Goal: Task Accomplishment & Management: Complete application form

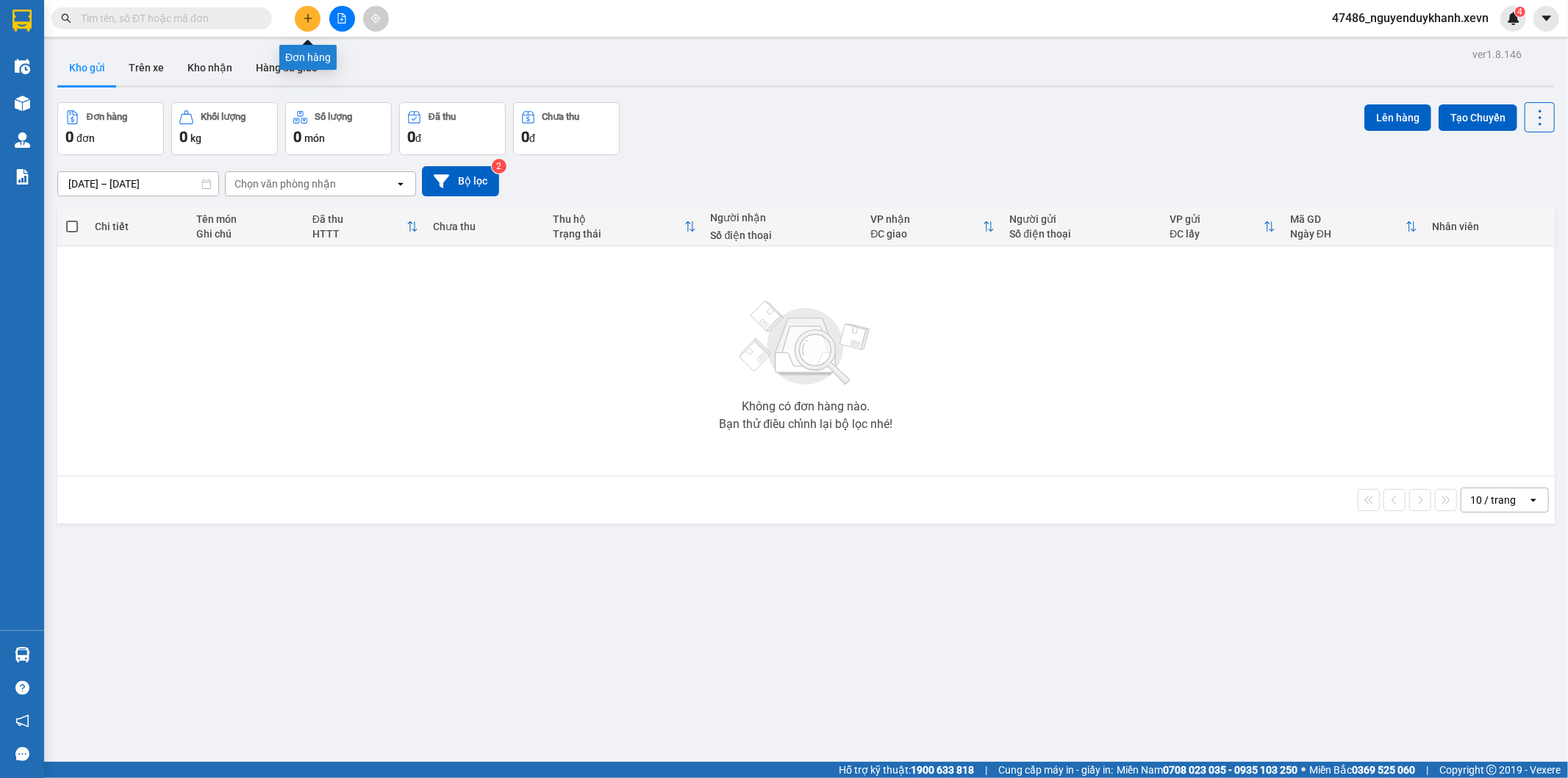
click at [309, 20] on icon "plus" at bounding box center [308, 19] width 10 height 10
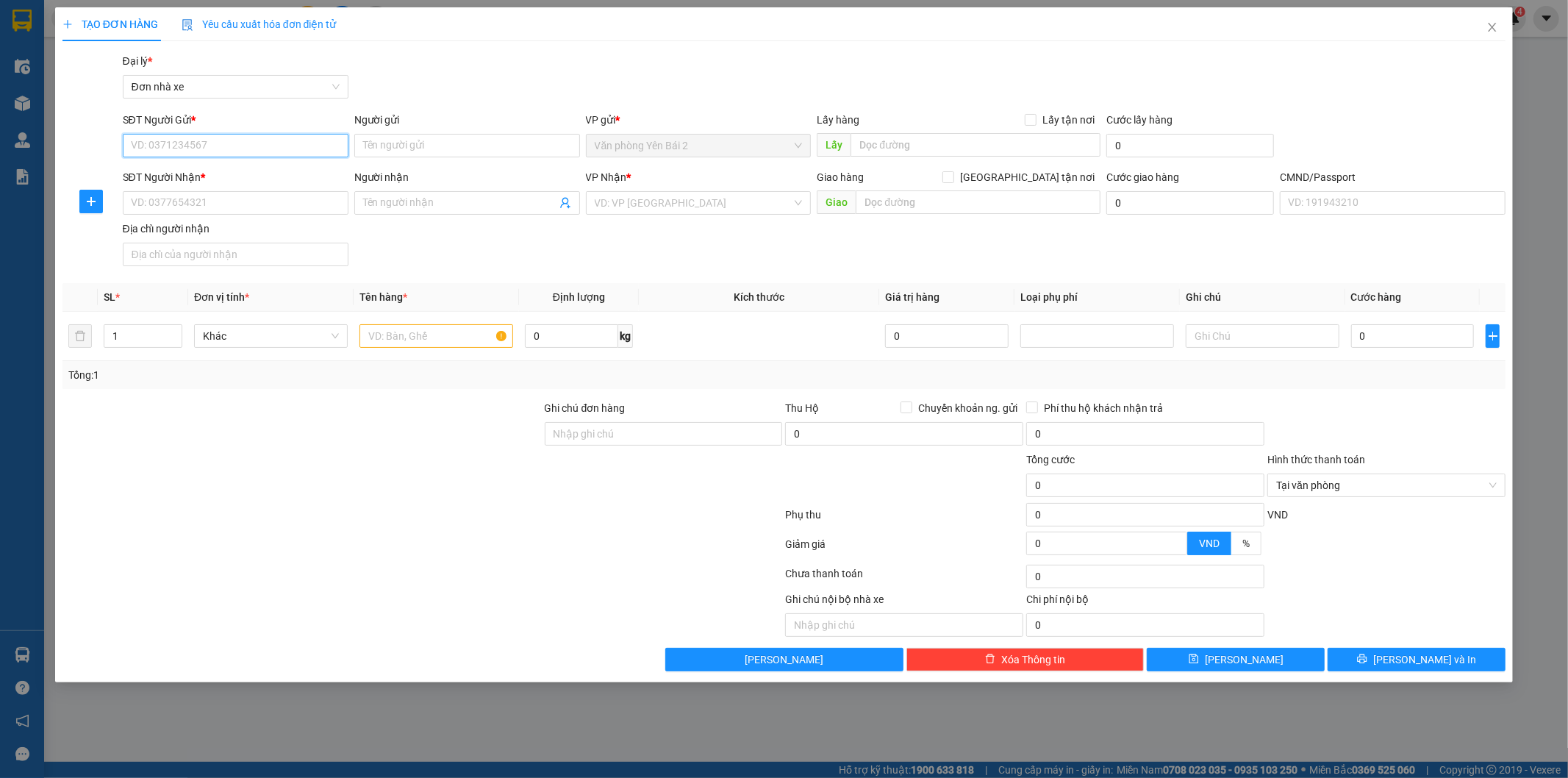
click at [241, 149] on input "SĐT Người Gửi *" at bounding box center [236, 146] width 226 height 24
type input "0904138139"
click at [441, 147] on input "Người gửi" at bounding box center [468, 146] width 226 height 24
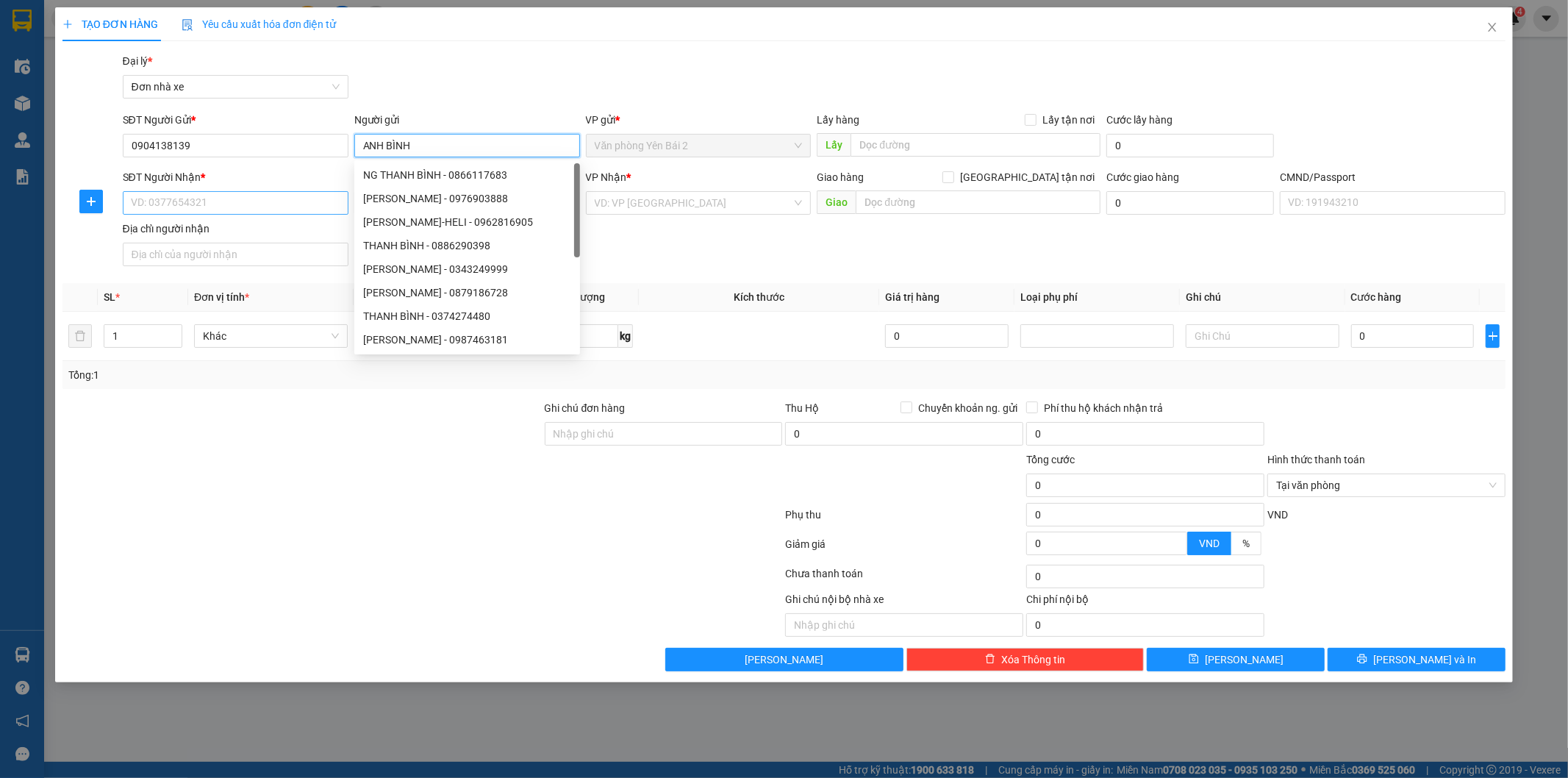
type input "ANH BÌNH"
click at [255, 202] on input "SĐT Người Nhận *" at bounding box center [236, 203] width 226 height 24
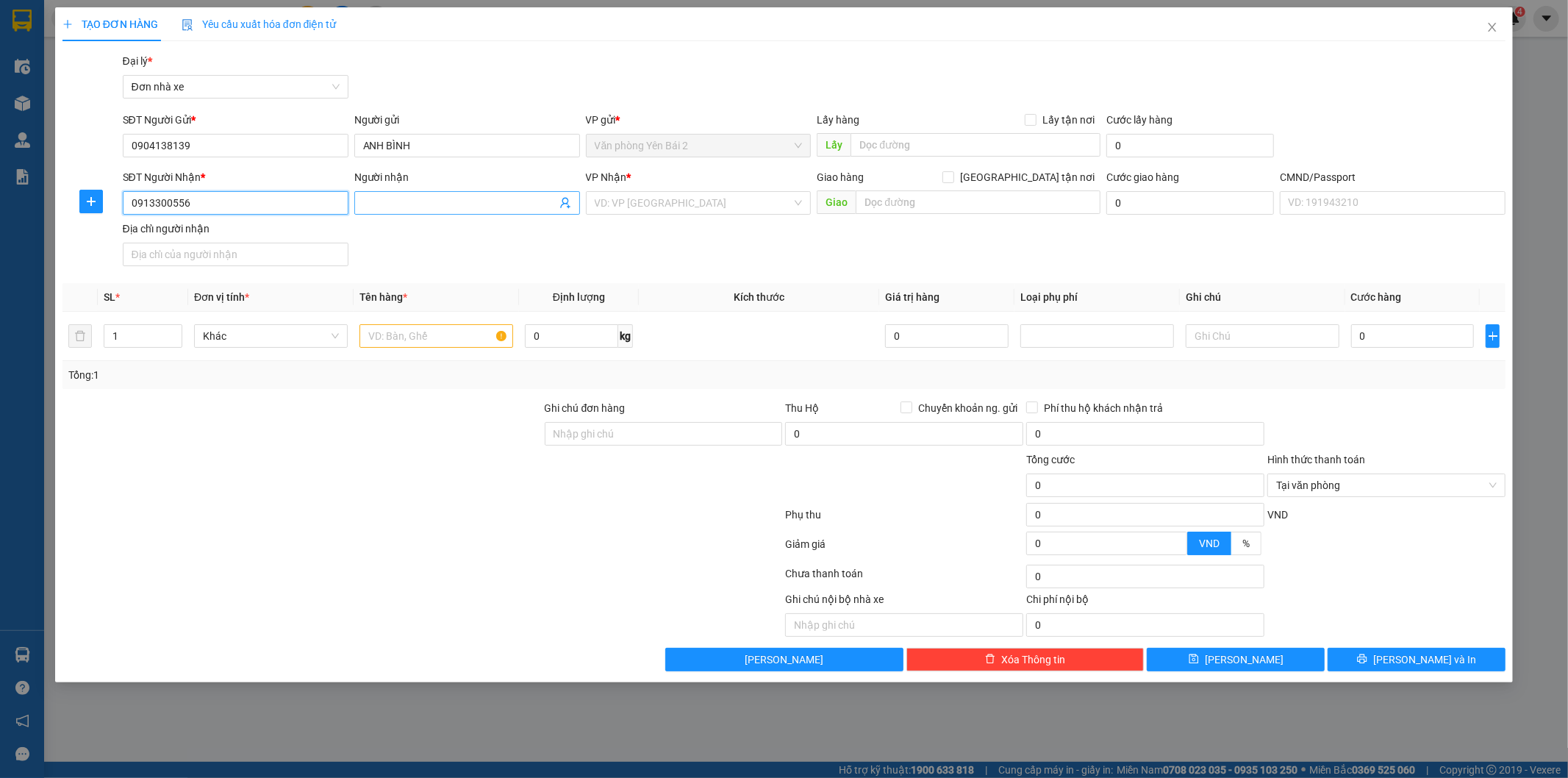
type input "0913300556"
click at [433, 196] on input "Người nhận" at bounding box center [459, 203] width 193 height 16
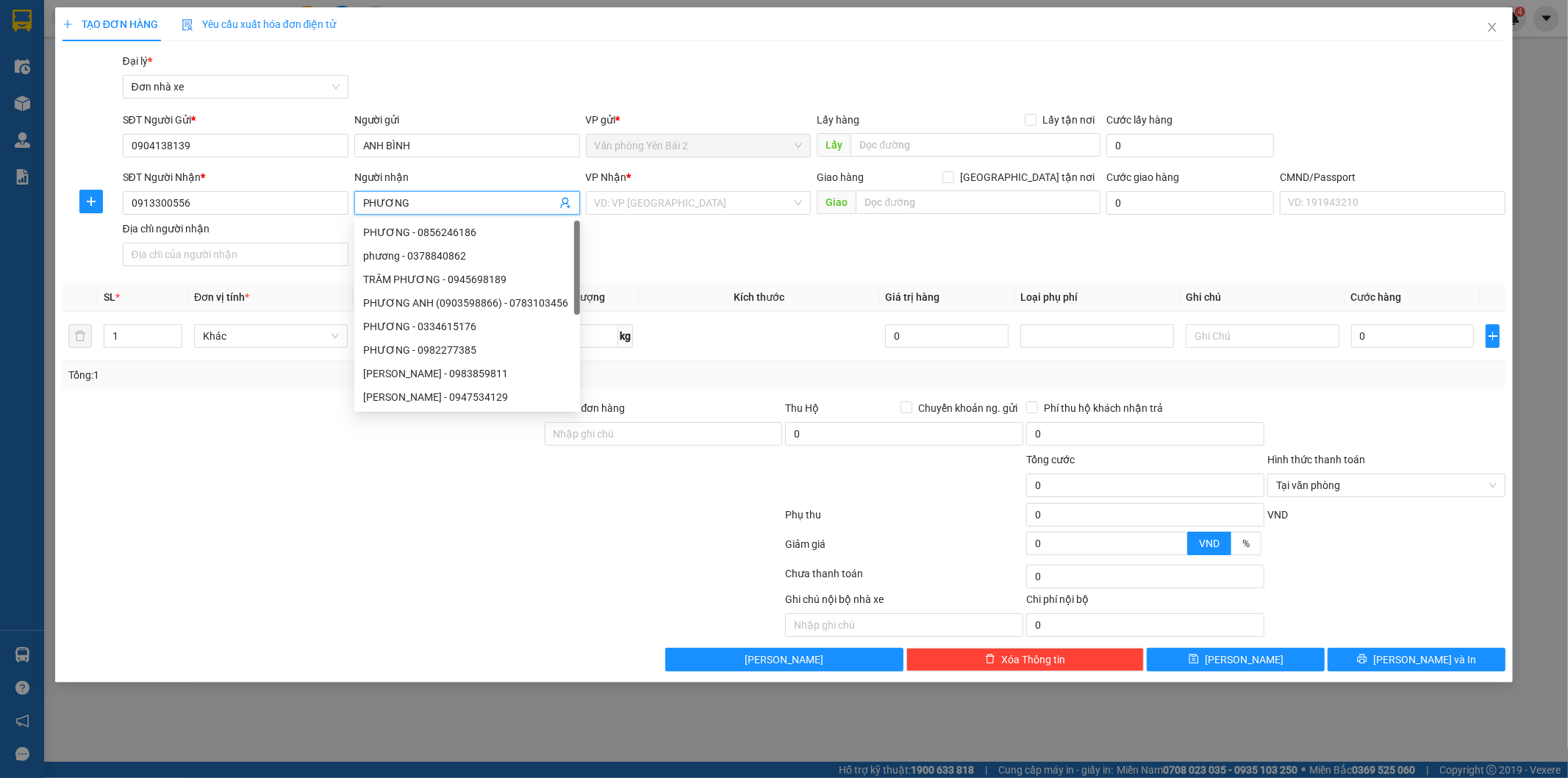
type input "PHƯƠNG"
click at [297, 488] on div at bounding box center [302, 477] width 483 height 51
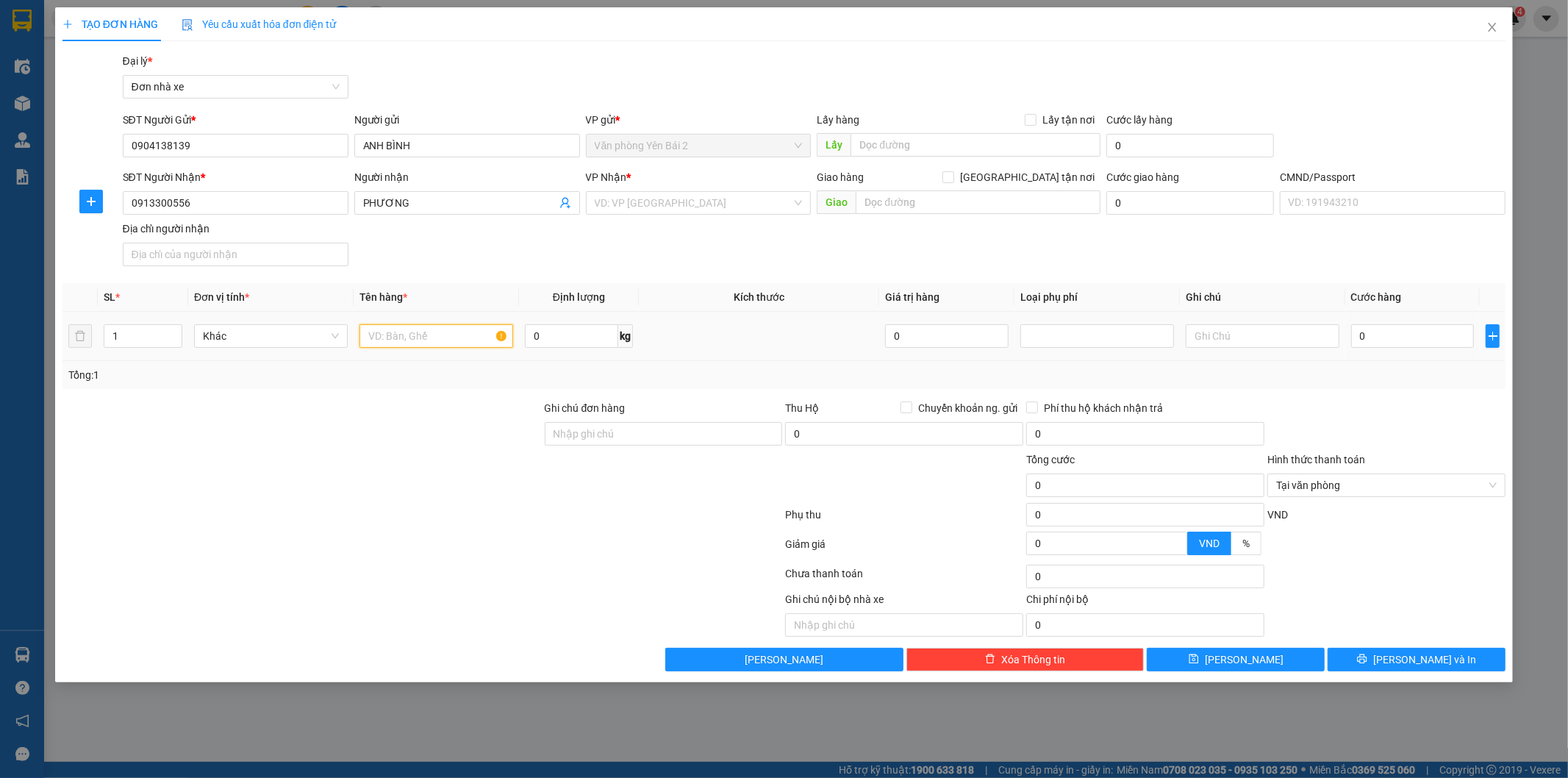
click at [428, 343] on input "text" at bounding box center [436, 336] width 154 height 24
type input "CHIA KHOÁ"
click at [1407, 335] on input "0" at bounding box center [1413, 336] width 123 height 24
type input "2"
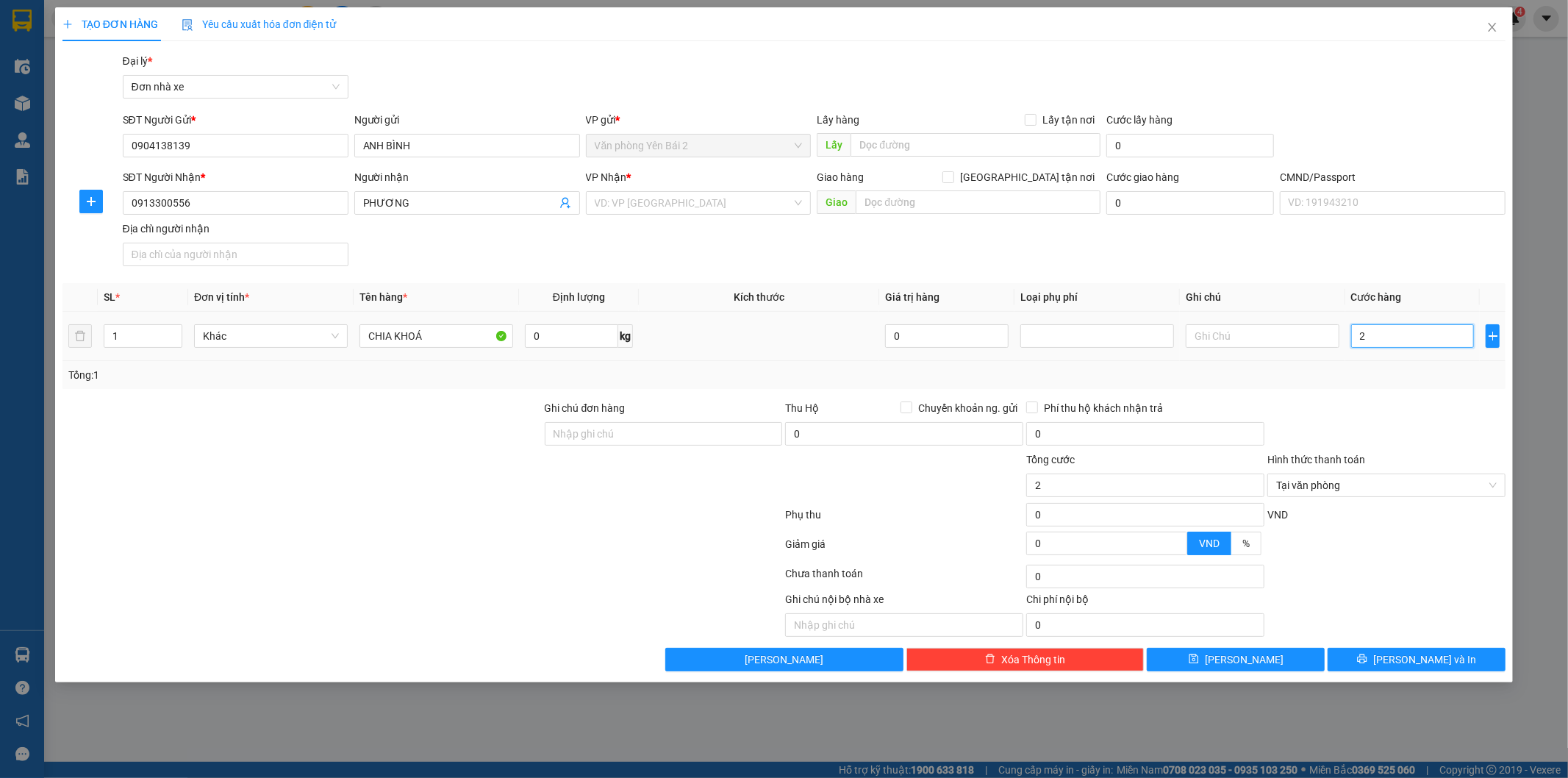
type input "25"
type input "250"
type input "2.500"
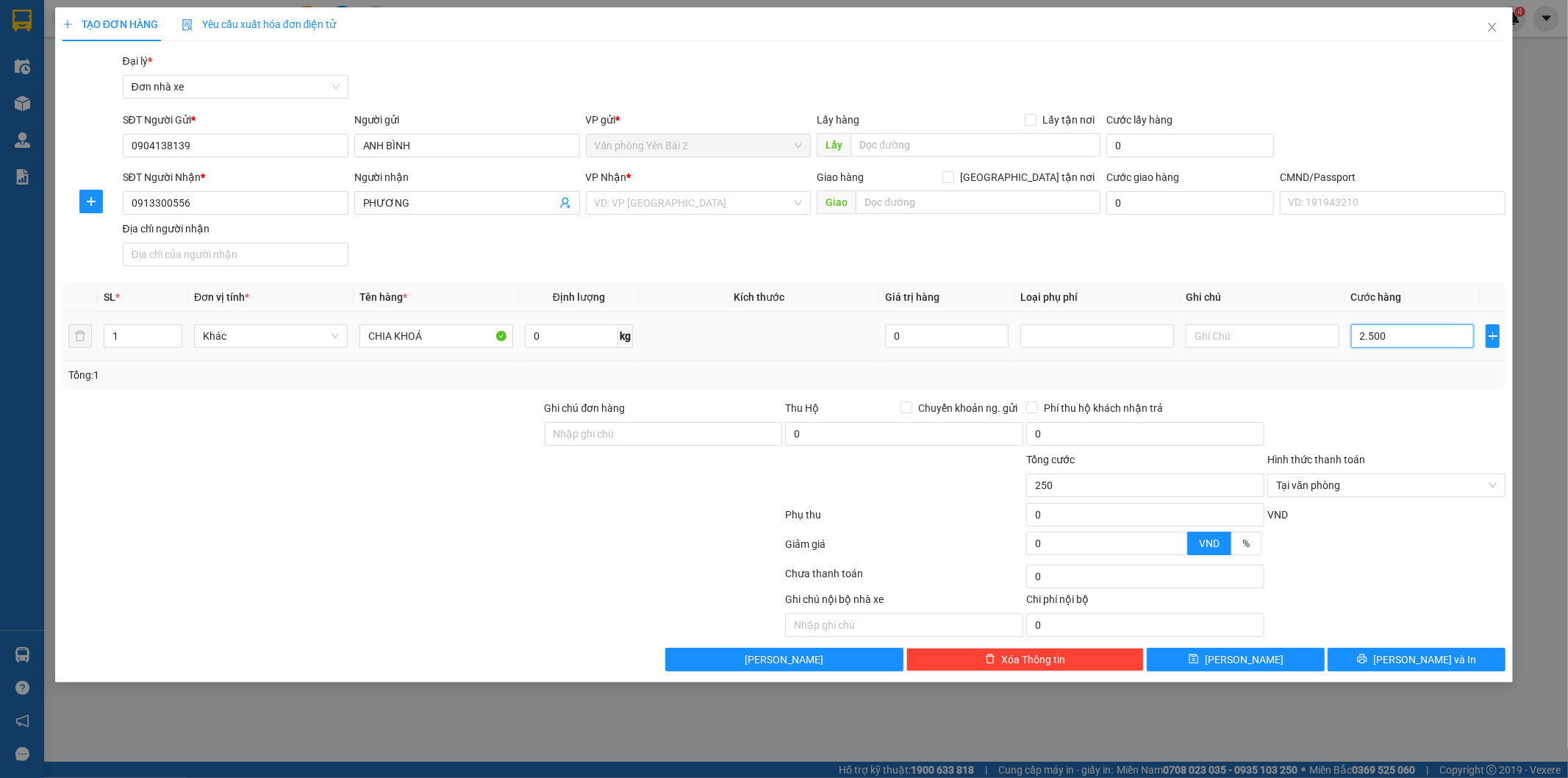
type input "2.500"
type input "25.000"
type input "2.500"
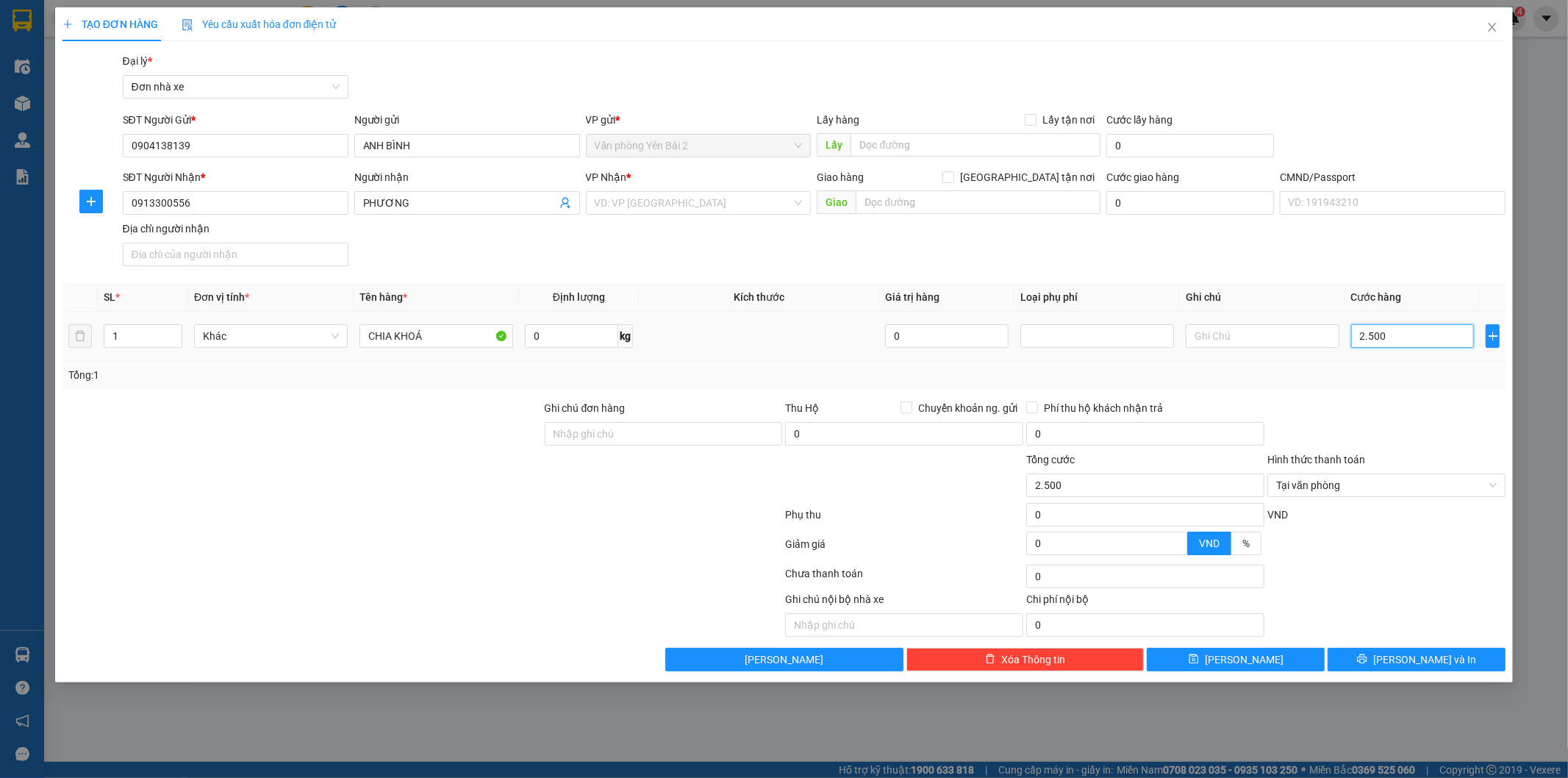
type input "250"
type input "25"
type input "2"
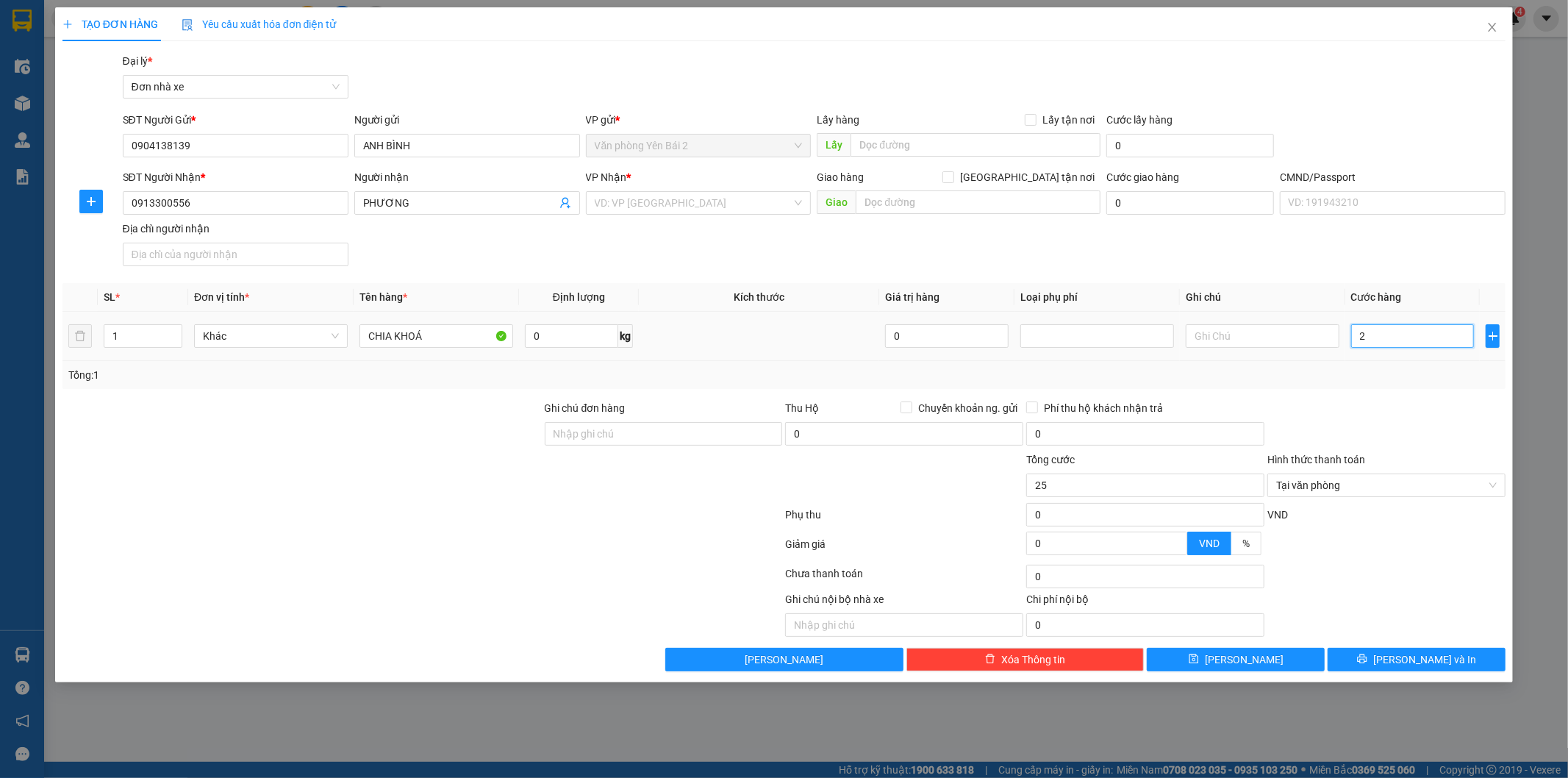
type input "2"
type input "0"
type input "03"
type input "3"
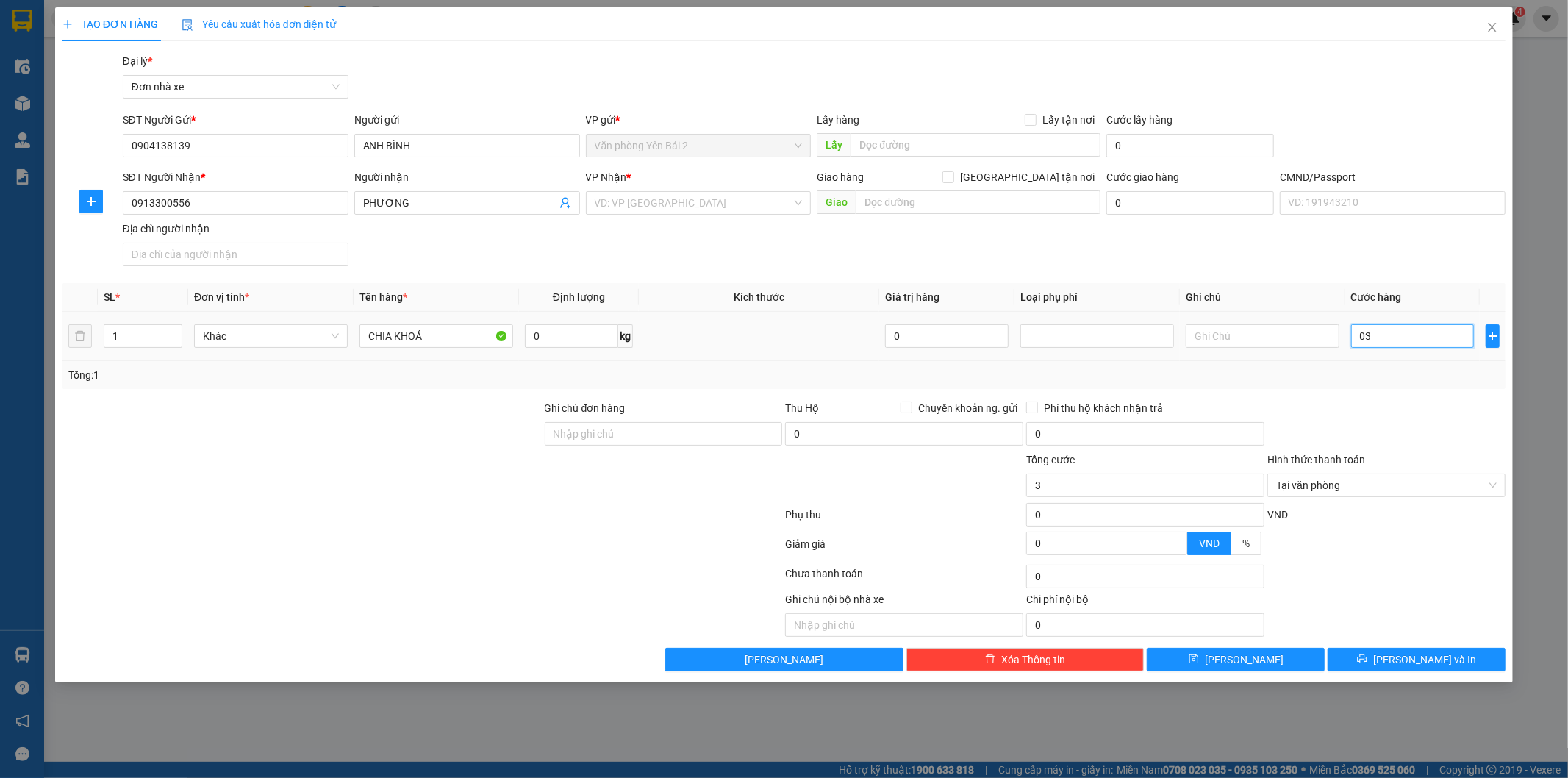
type input "030"
type input "30"
type input "0.300"
type input "300"
type input "03.000"
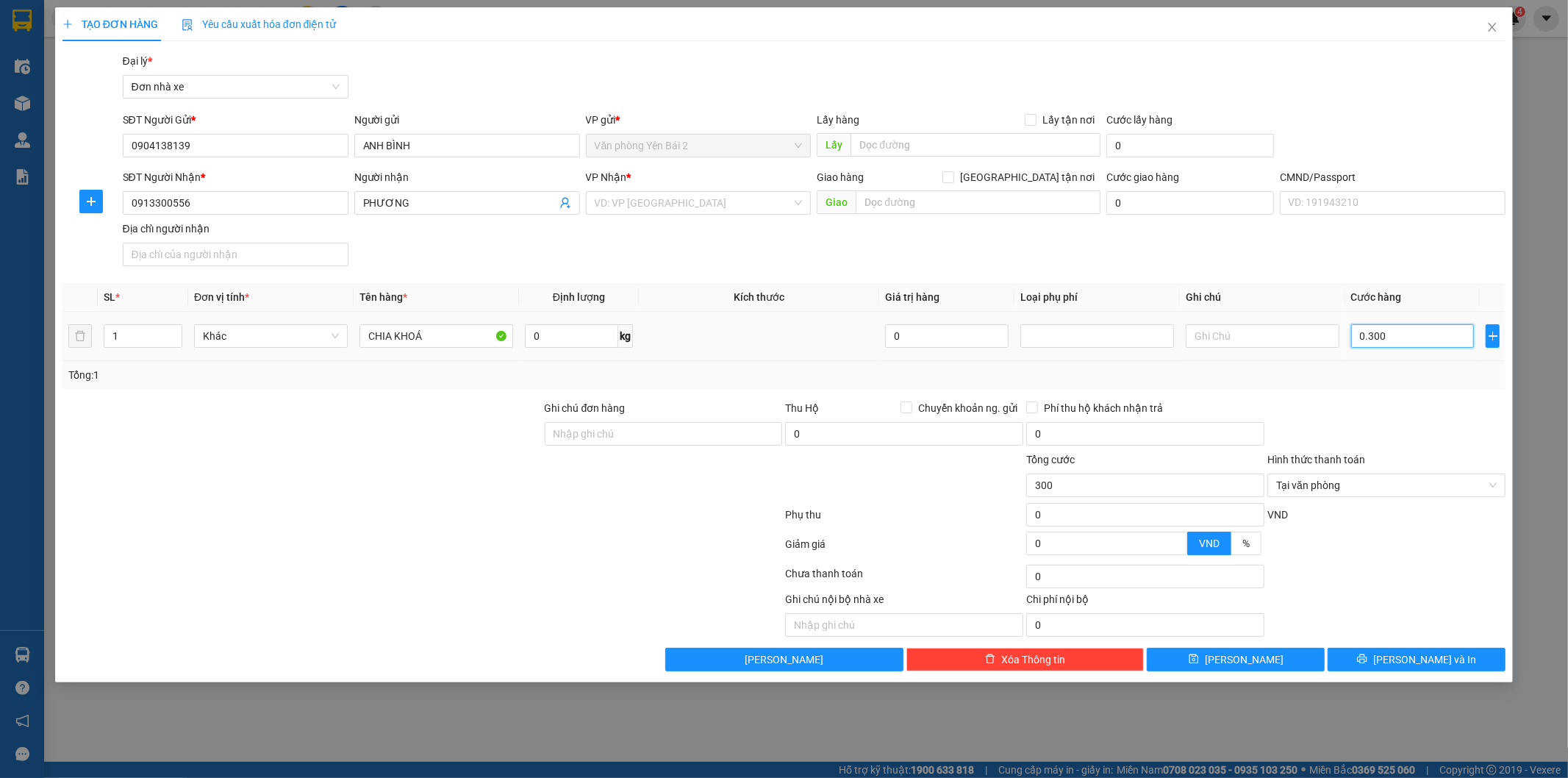
type input "3.000"
type input "030.000"
type input "30.000"
type input "03.000"
type input "3.000"
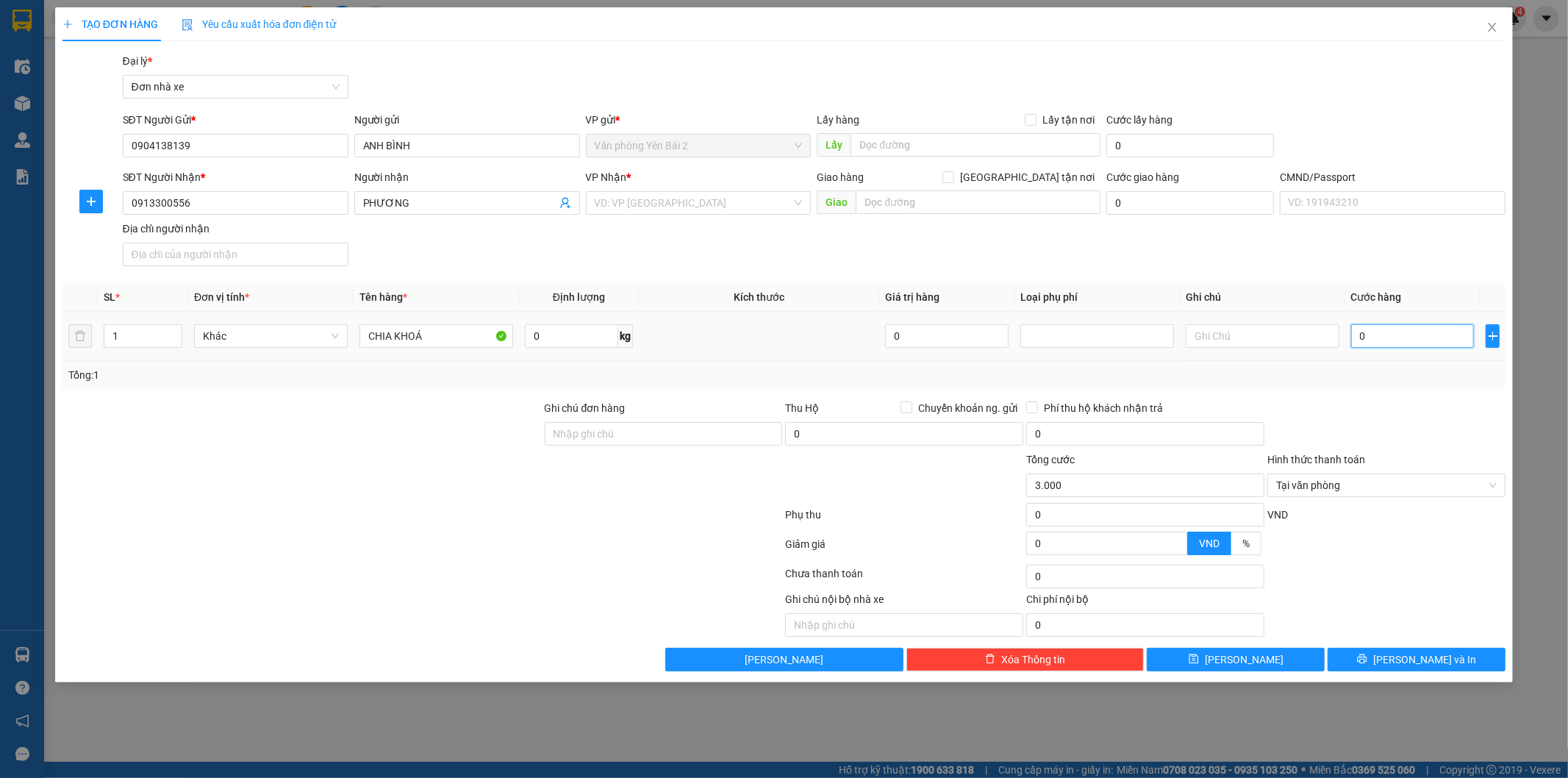
type input "0"
type input "03"
type input "3"
type input "030"
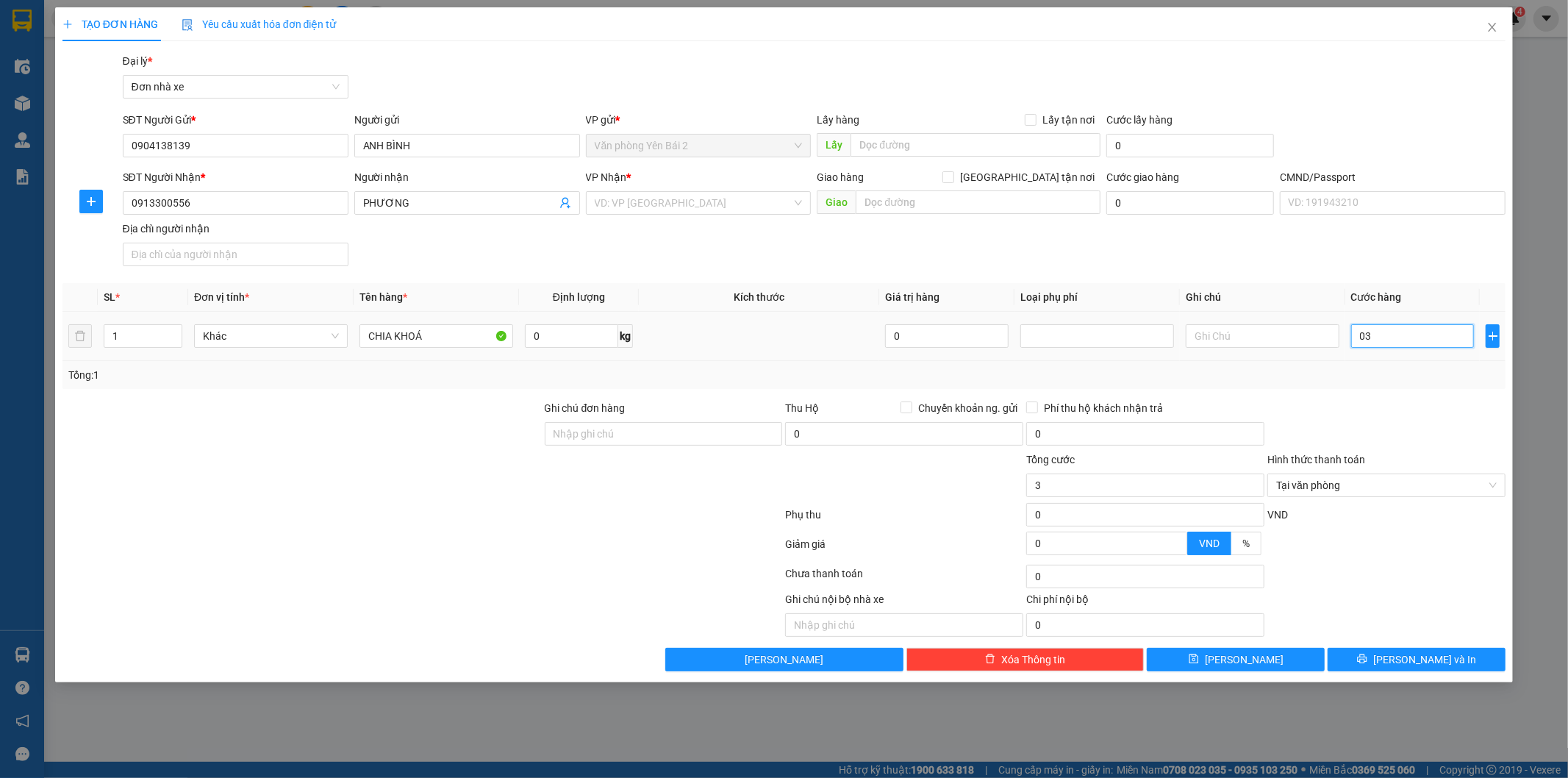
type input "30"
type input "0.300"
type input "300"
type input "030"
type input "30"
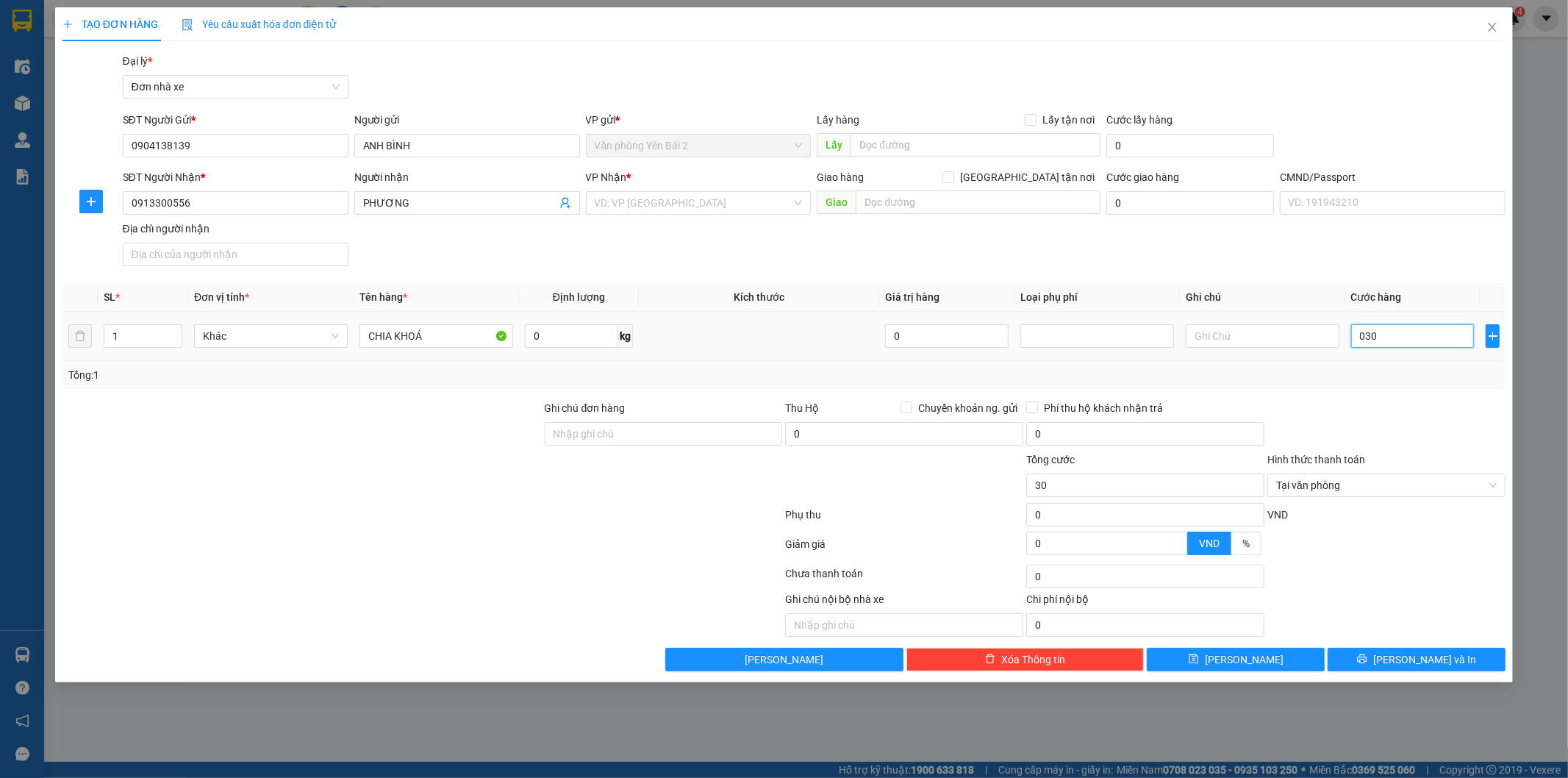
type input "03"
type input "3"
type input "0"
click at [1355, 333] on input "0" at bounding box center [1413, 336] width 123 height 24
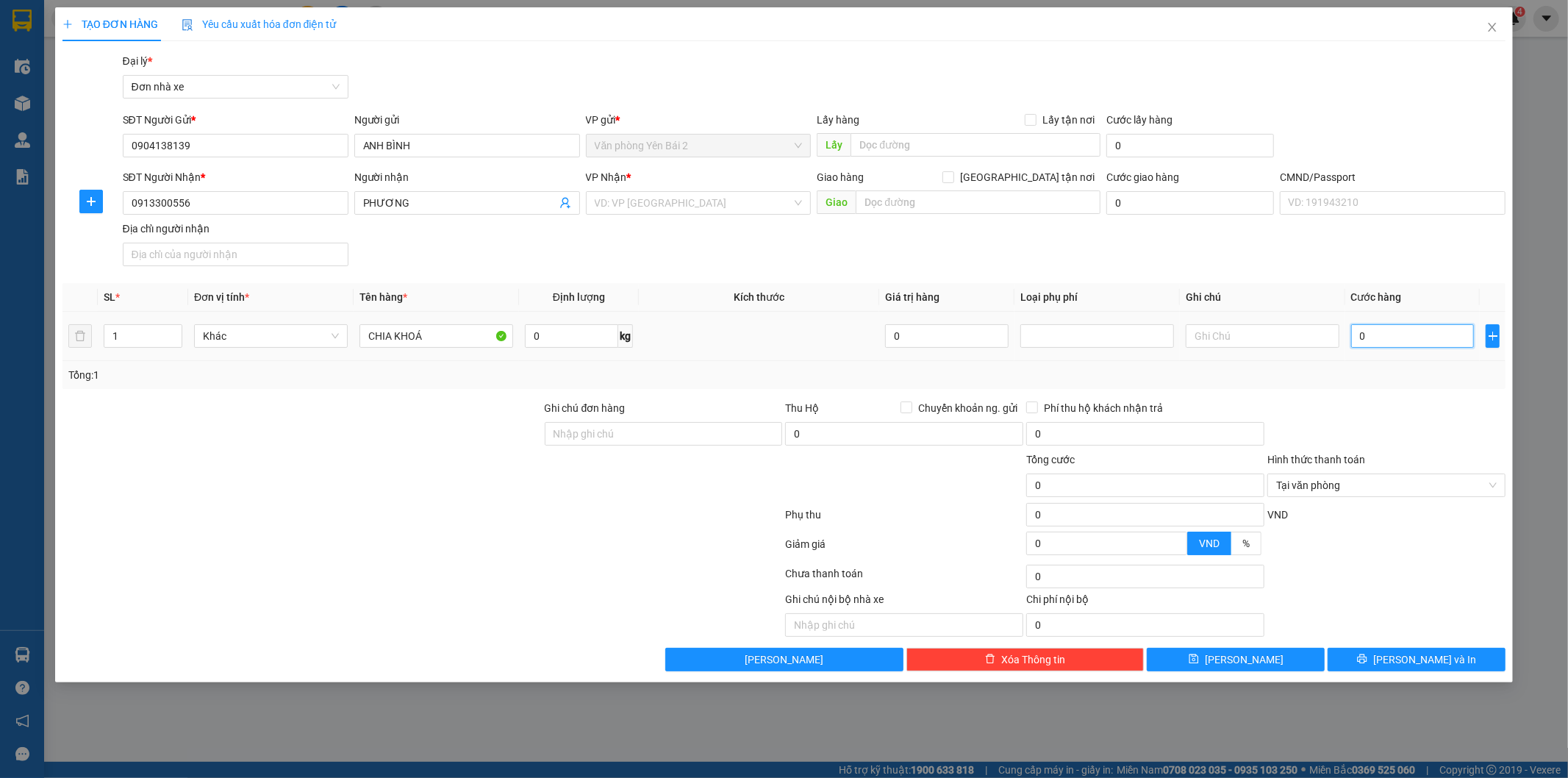
type input "30"
type input "300"
type input "3.000"
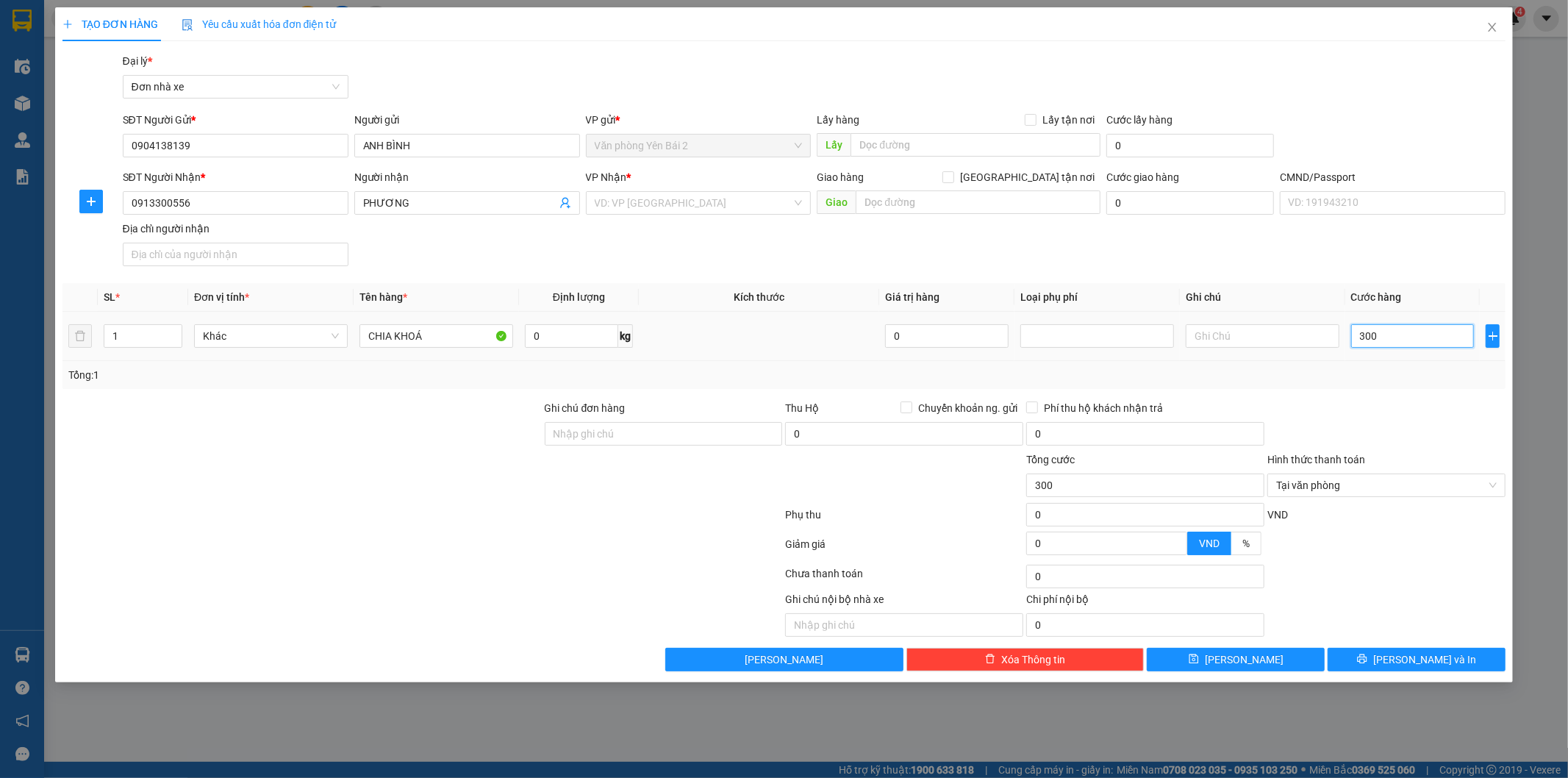
type input "3.000"
type input "30.000"
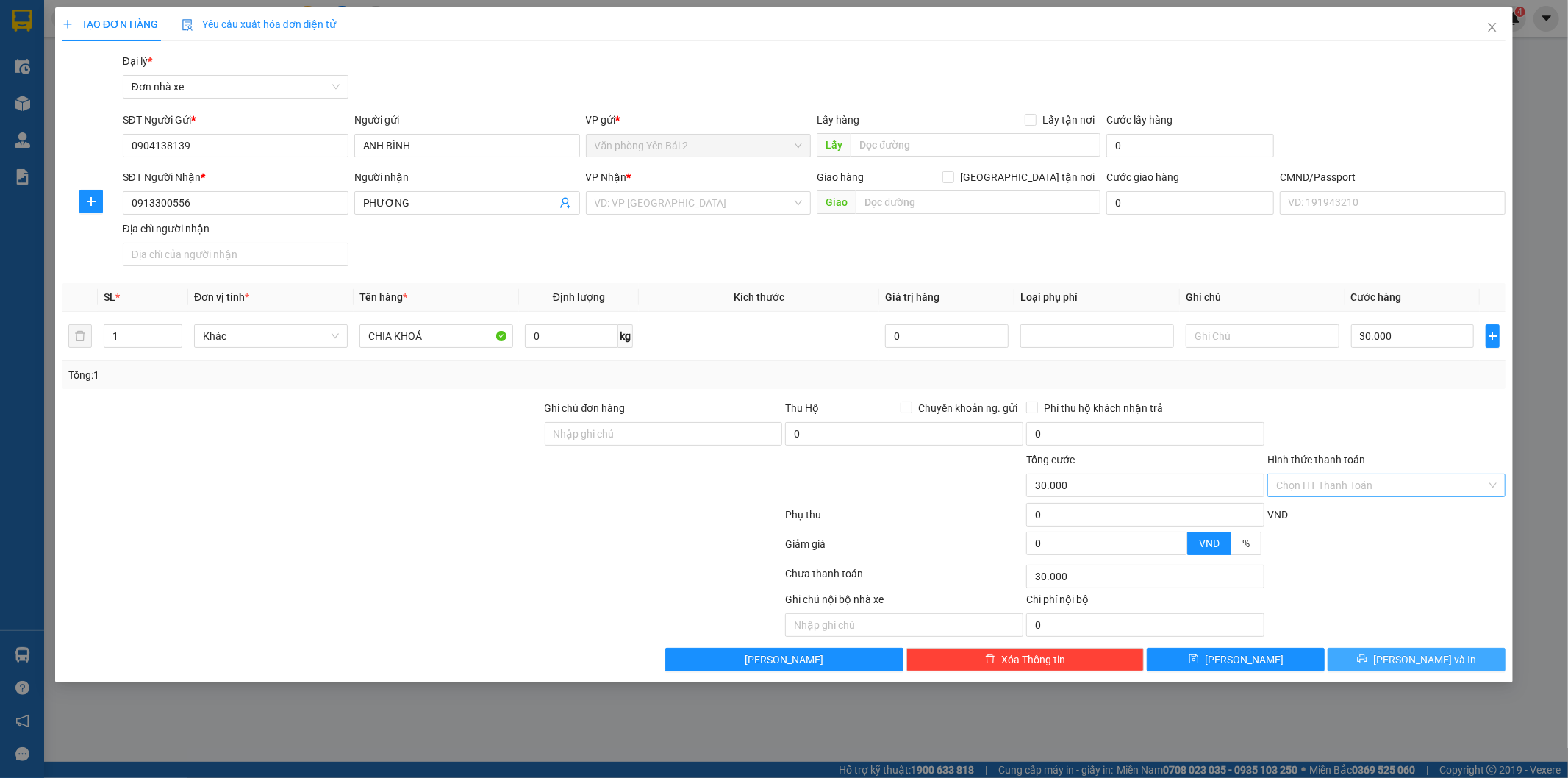
click at [1425, 663] on span "[PERSON_NAME] và In" at bounding box center [1425, 660] width 103 height 16
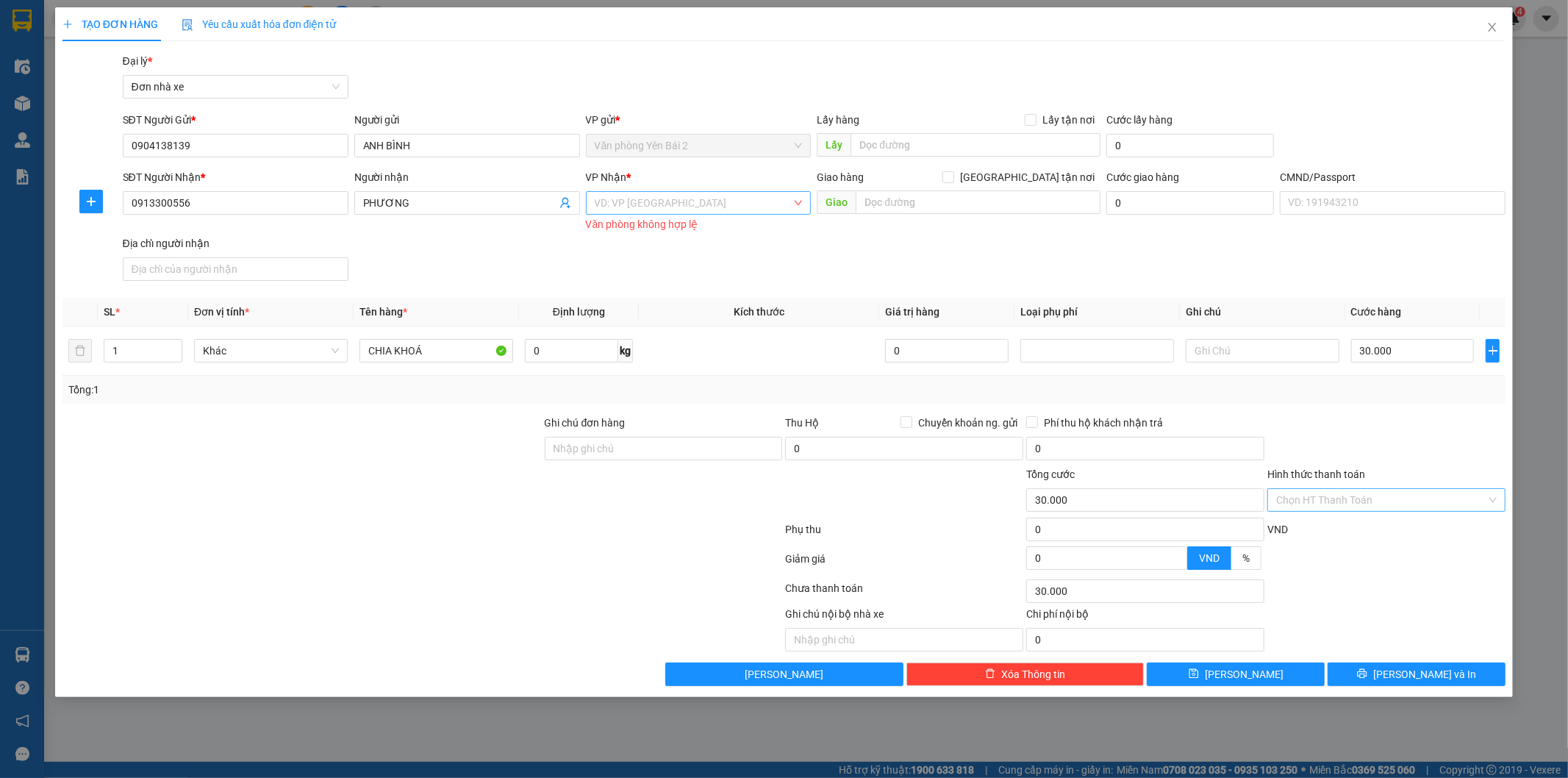
click at [701, 203] on input "search" at bounding box center [694, 203] width 198 height 22
type input "BIG"
click at [640, 232] on div "VP BigC" at bounding box center [699, 233] width 208 height 16
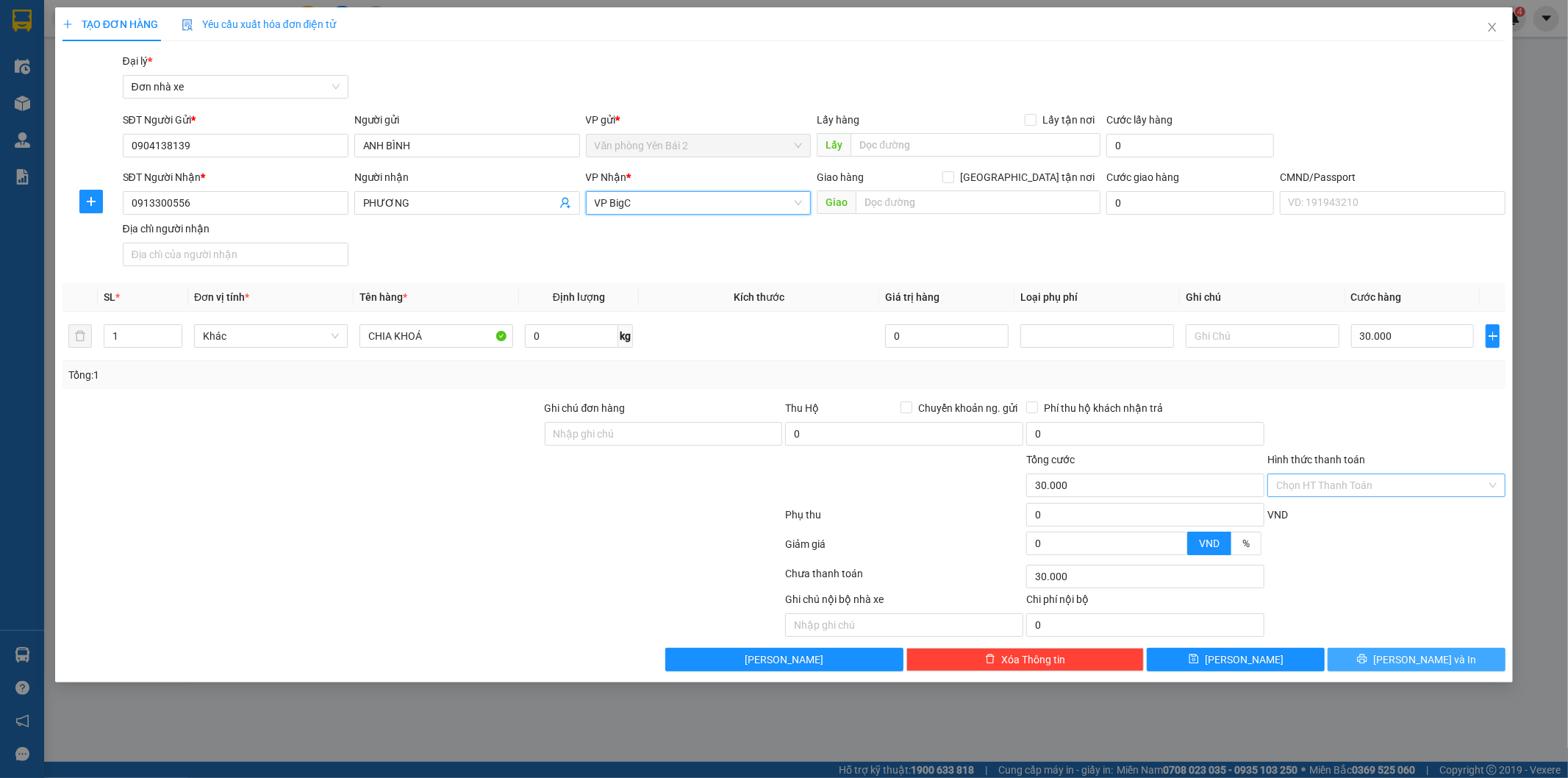
click at [1413, 656] on span "[PERSON_NAME] và In" at bounding box center [1425, 660] width 103 height 16
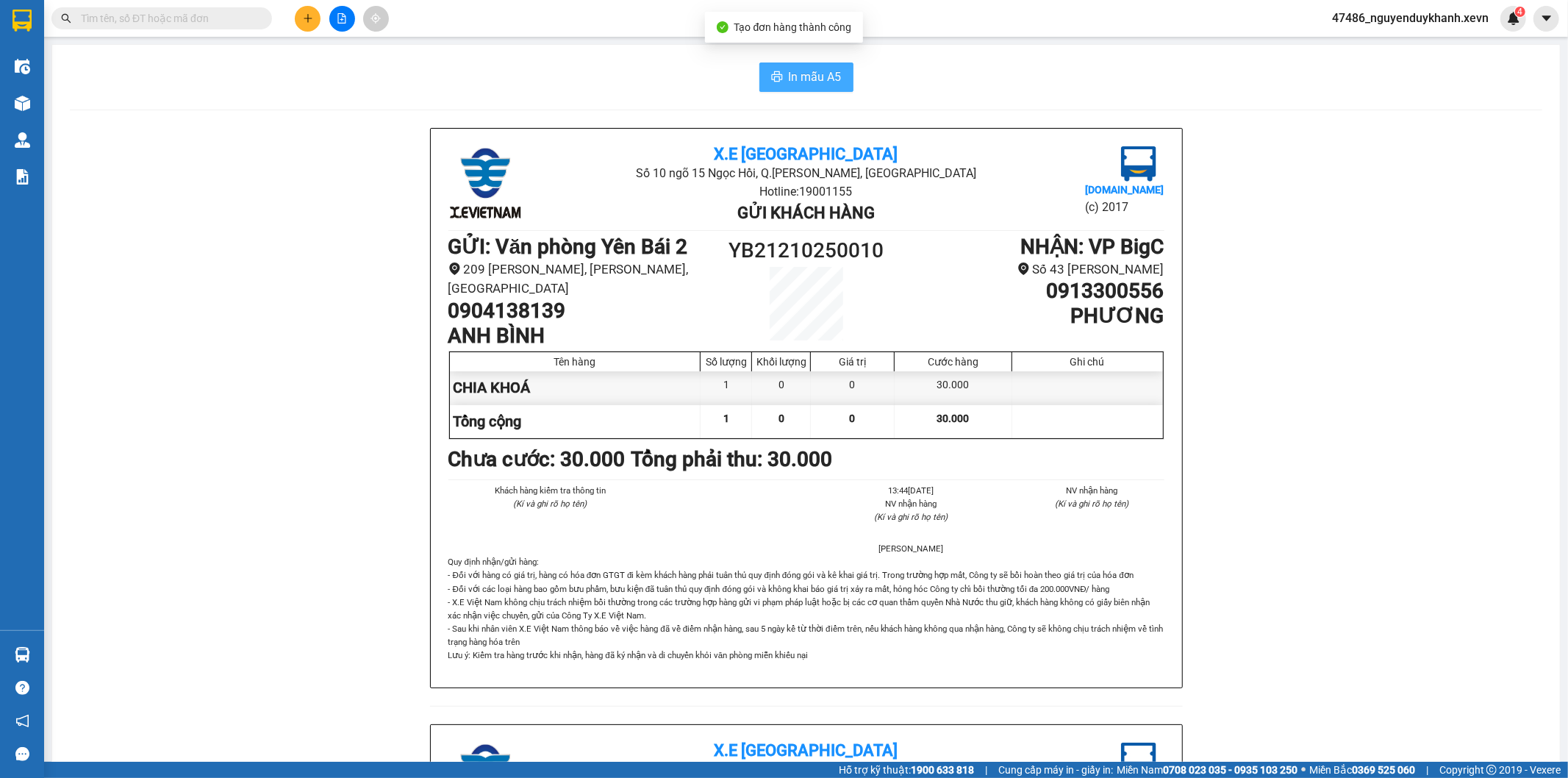
click at [816, 78] on span "In mẫu A5" at bounding box center [815, 77] width 53 height 19
